Goal: Task Accomplishment & Management: Use online tool/utility

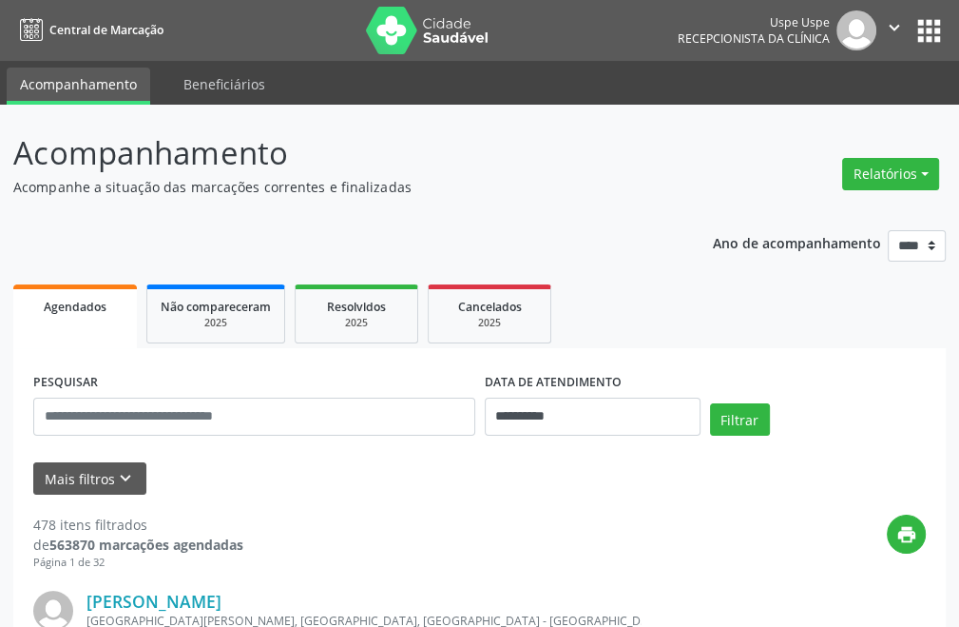
click at [905, 156] on div "Relatórios Agendamentos Procedimentos realizados" at bounding box center [891, 174] width 110 height 46
click at [896, 160] on button "Relatórios" at bounding box center [890, 174] width 97 height 32
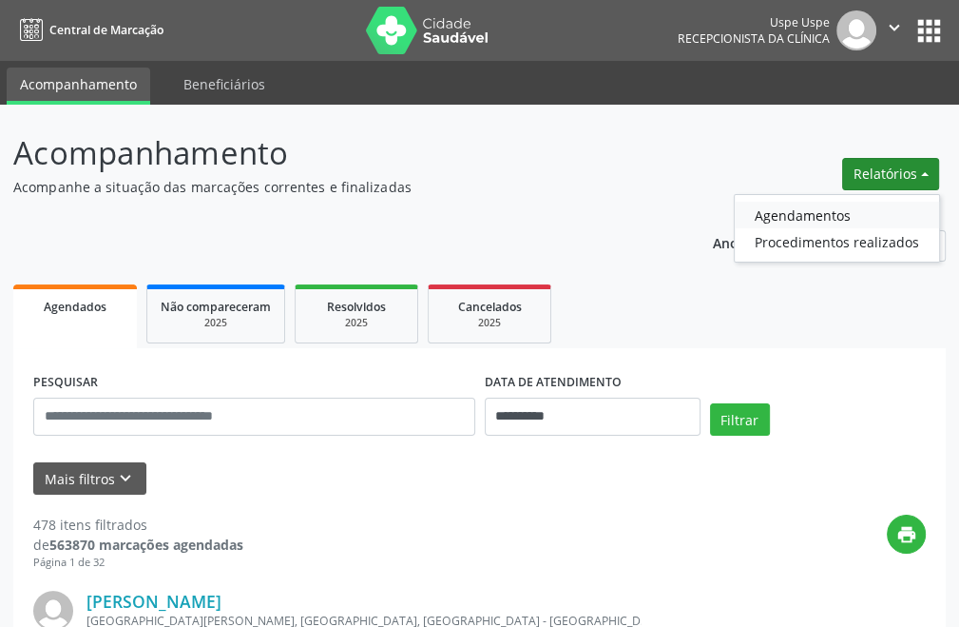
click at [811, 208] on link "Agendamentos" at bounding box center [837, 215] width 204 height 27
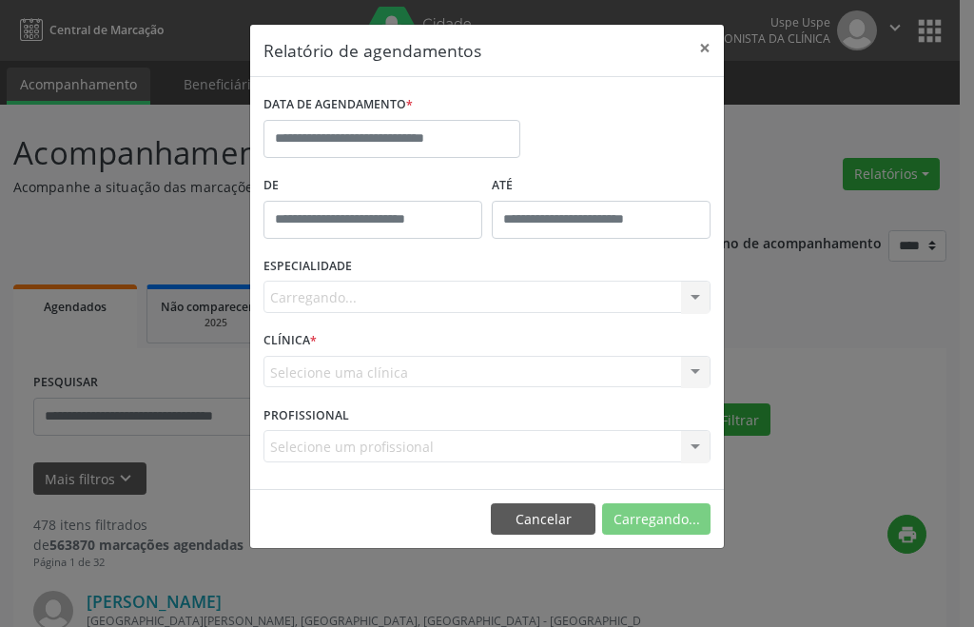
click at [358, 284] on div "Carregando..." at bounding box center [486, 296] width 447 height 32
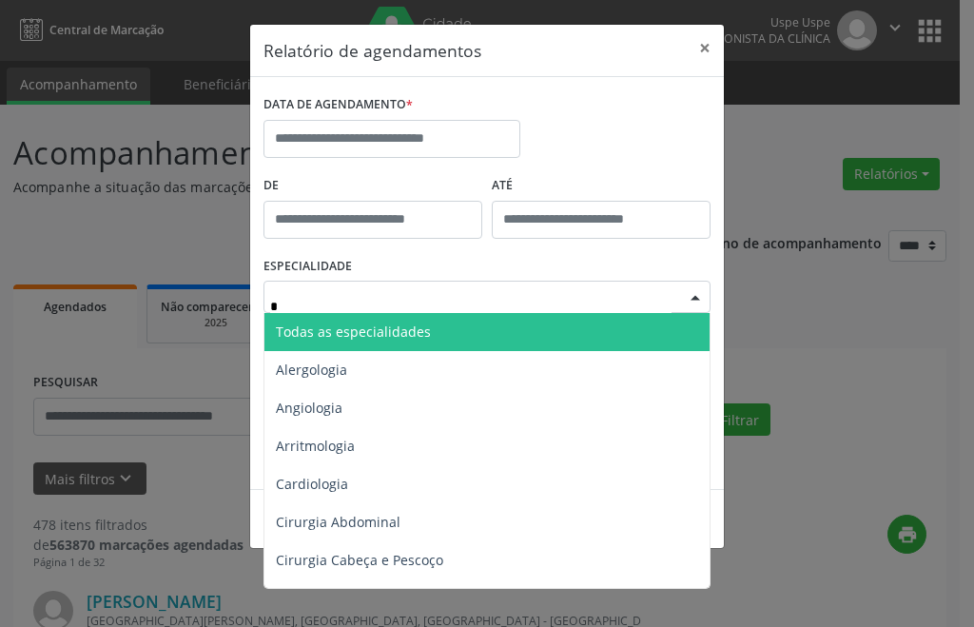
type input "**"
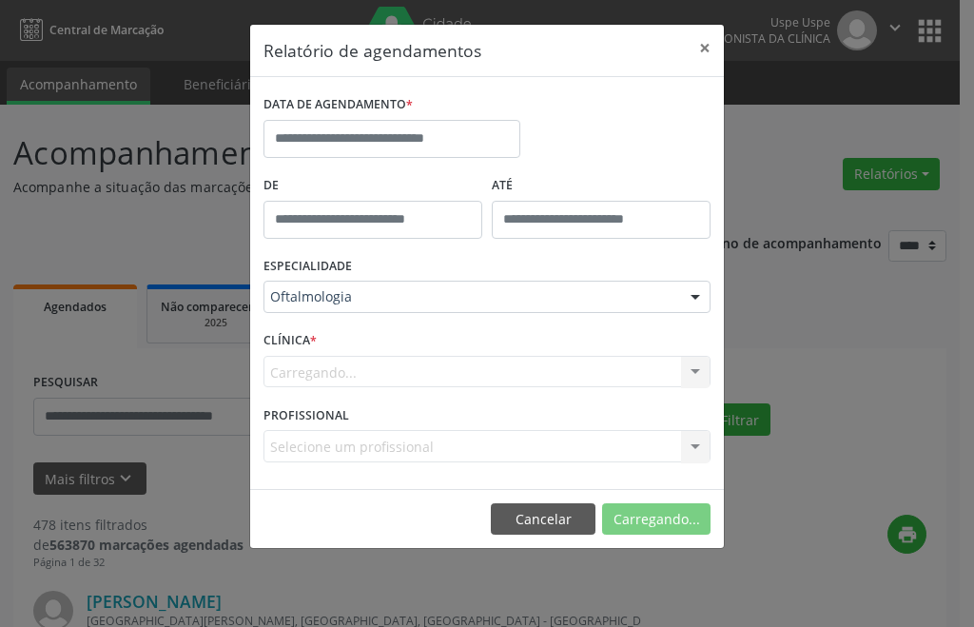
click at [365, 106] on label "DATA DE AGENDAMENTO *" at bounding box center [337, 104] width 149 height 29
click at [361, 162] on div "DATA DE AGENDAMENTO *" at bounding box center [392, 130] width 266 height 81
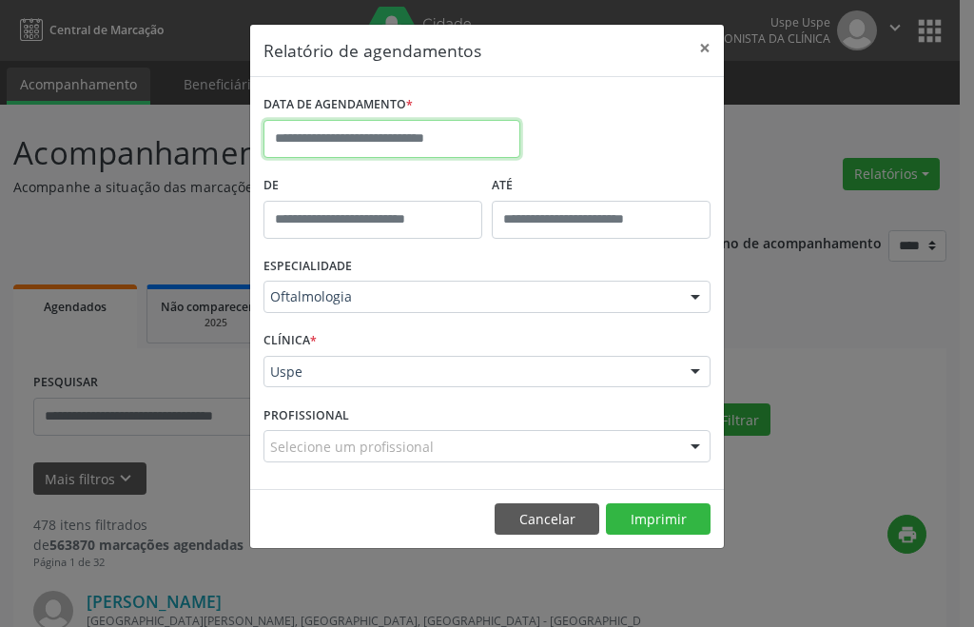
click at [358, 147] on input "text" at bounding box center [391, 139] width 257 height 38
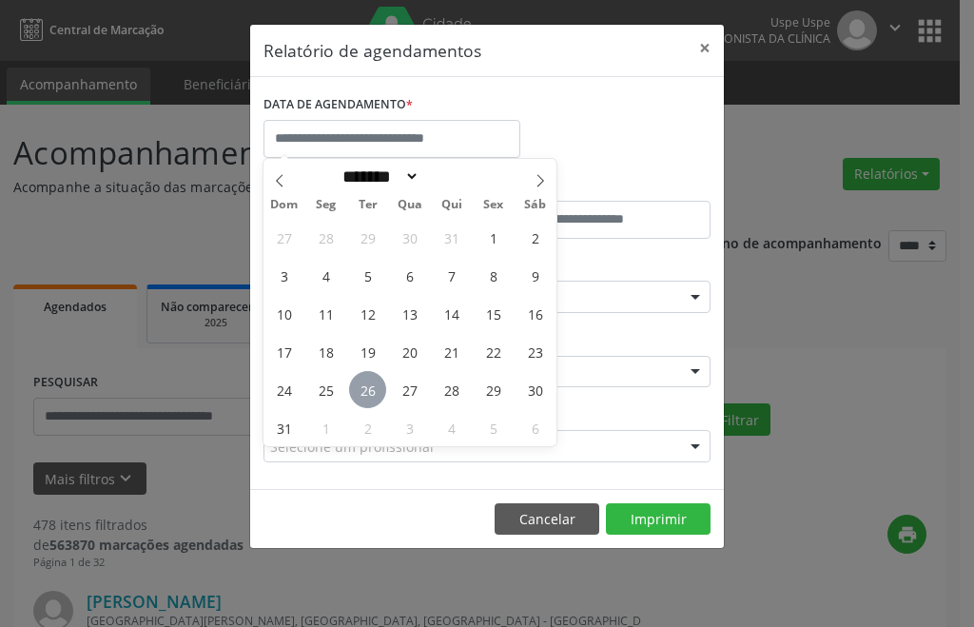
click at [372, 395] on span "26" at bounding box center [367, 389] width 37 height 37
type input "**********"
click at [372, 395] on span "26" at bounding box center [367, 389] width 37 height 37
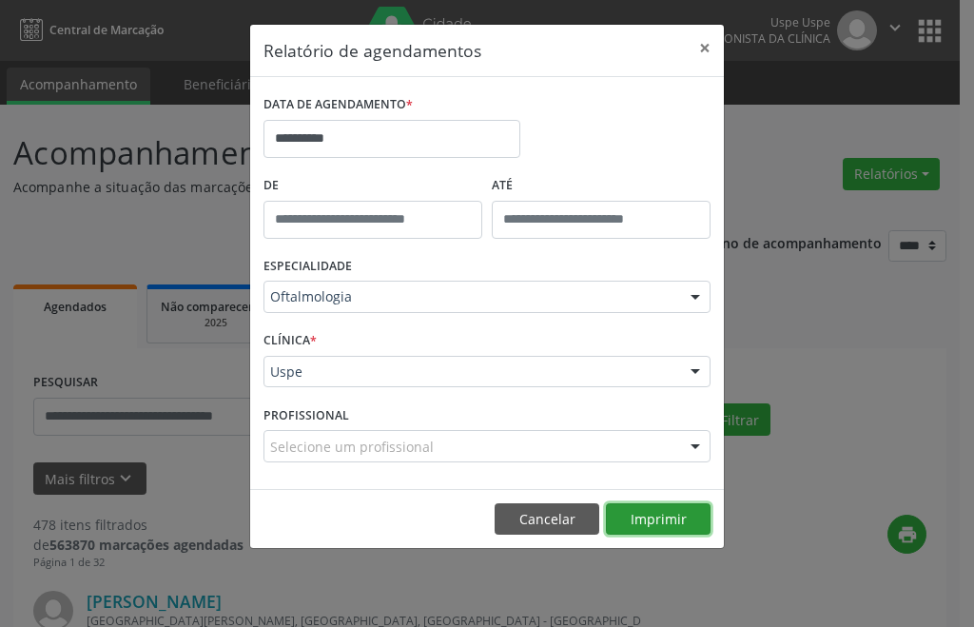
click at [679, 512] on button "Imprimir" at bounding box center [658, 519] width 105 height 32
